Goal: Task Accomplishment & Management: Manage account settings

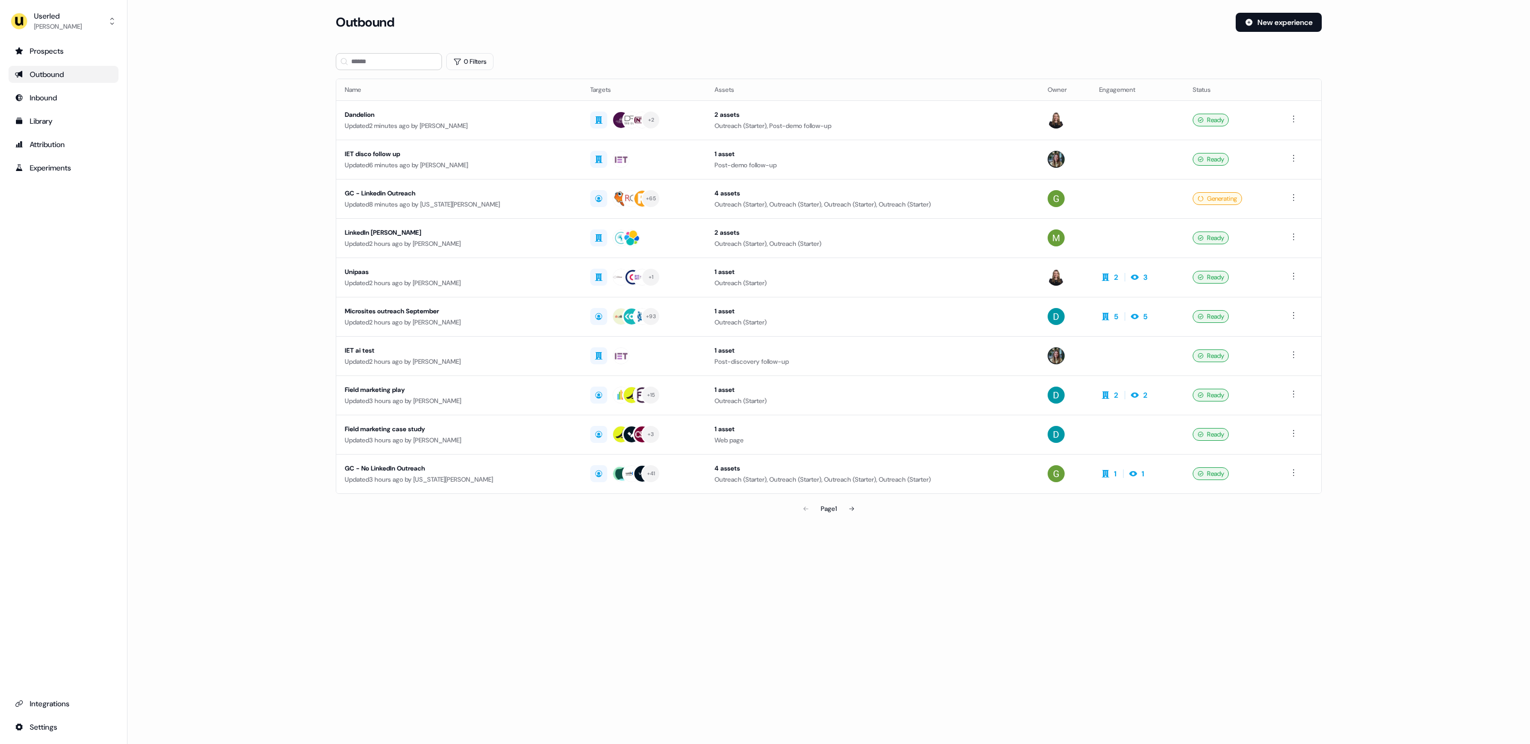
click at [87, 35] on div "Userled [PERSON_NAME] Prospects Outbound Inbound Library Attribution Experiment…" at bounding box center [64, 372] width 128 height 744
click at [61, 11] on div "Userled" at bounding box center [58, 16] width 48 height 11
click at [64, 44] on div "Impersonate (Admin)" at bounding box center [63, 49] width 101 height 19
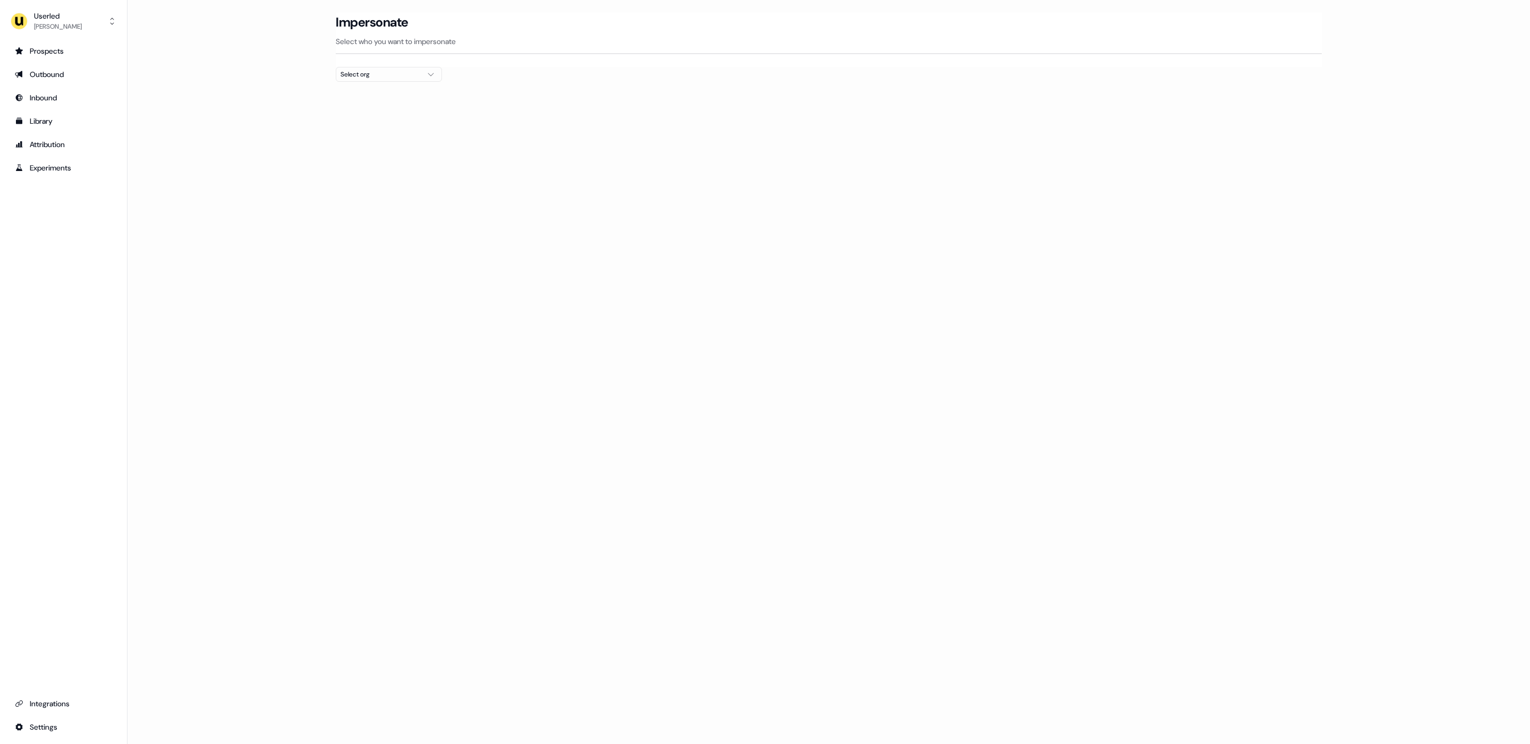
click at [360, 76] on div "Select org" at bounding box center [381, 74] width 80 height 11
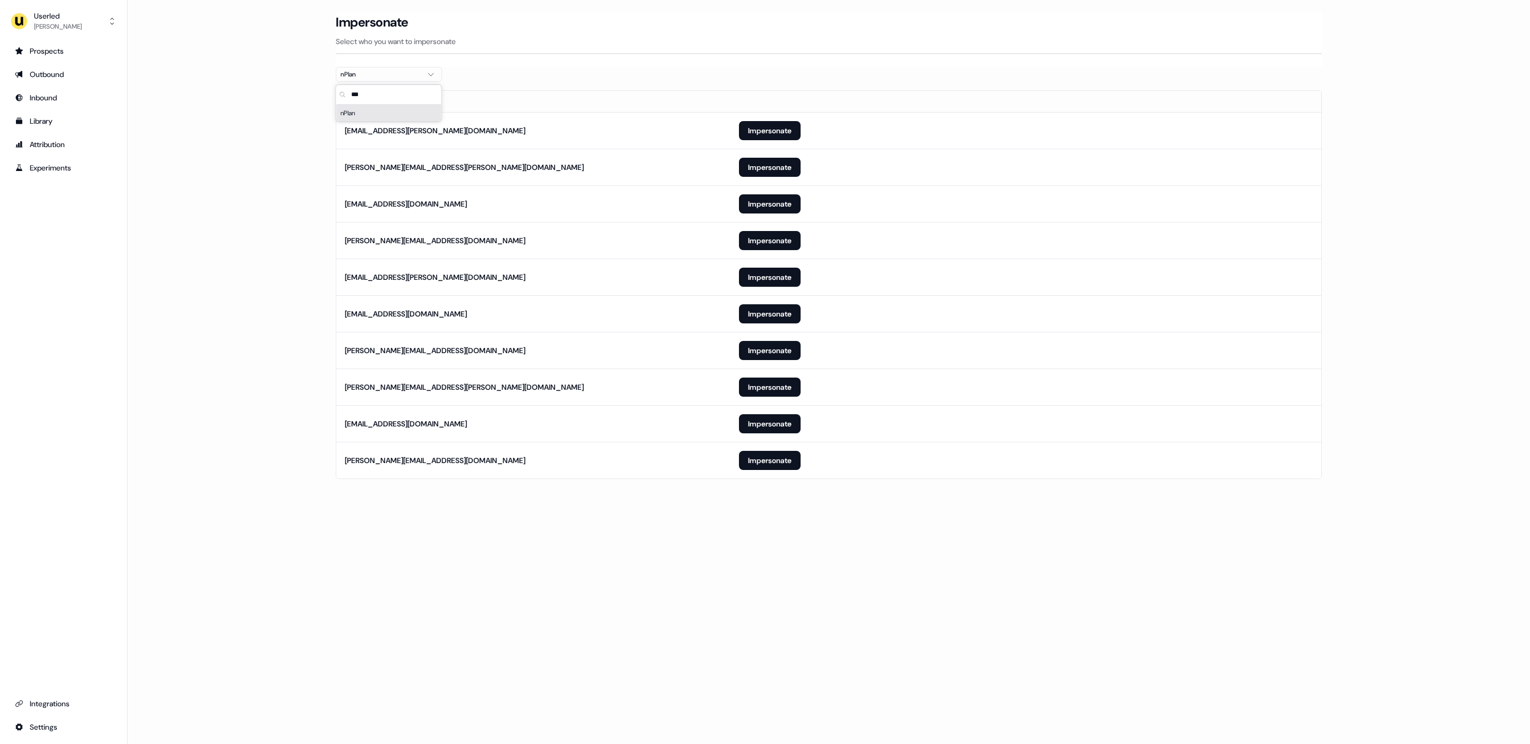
type input "***"
click at [437, 602] on div "Loading... Impersonate Select who you want to impersonate nPlan Email noah.rene…" at bounding box center [829, 372] width 1403 height 744
click at [795, 470] on button "Impersonate" at bounding box center [770, 460] width 62 height 19
